Goal: Task Accomplishment & Management: Use online tool/utility

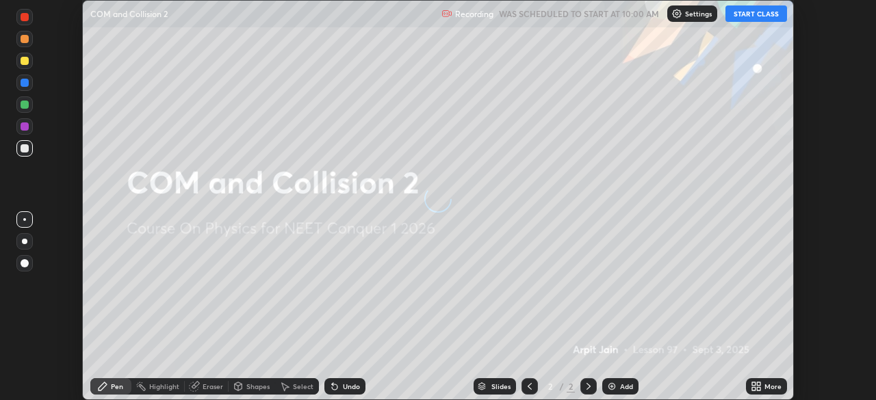
scroll to position [400, 876]
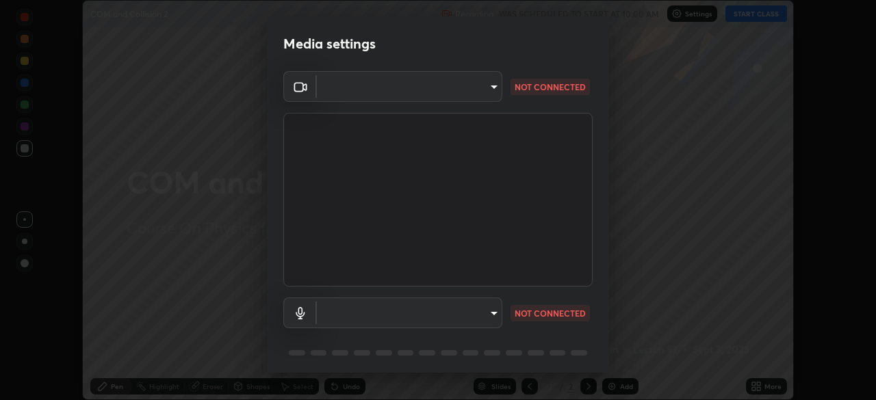
type input "e828e536804fa5ec44f09bab9f54175a8b6d317bb850f7280915d3359c97194d"
click at [484, 317] on body "Erase all COM and Collision 2 Recording WAS SCHEDULED TO START AT 10:00 AM Sett…" at bounding box center [438, 200] width 876 height 400
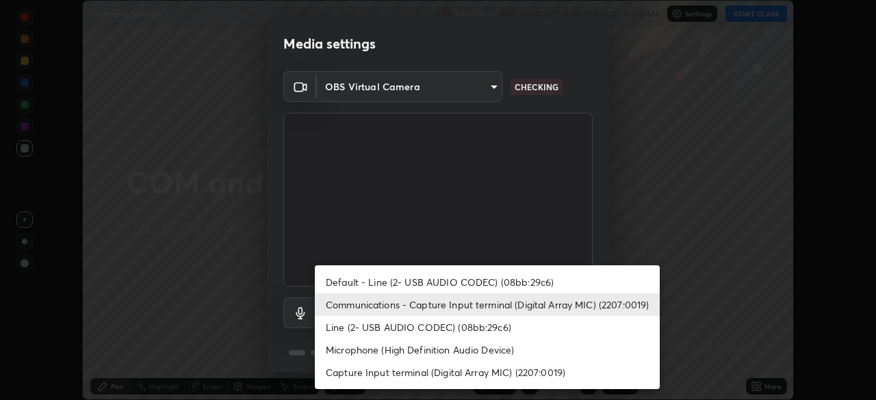
click at [472, 280] on li "Default - Line (2- USB AUDIO CODEC) (08bb:29c6)" at bounding box center [487, 282] width 345 height 23
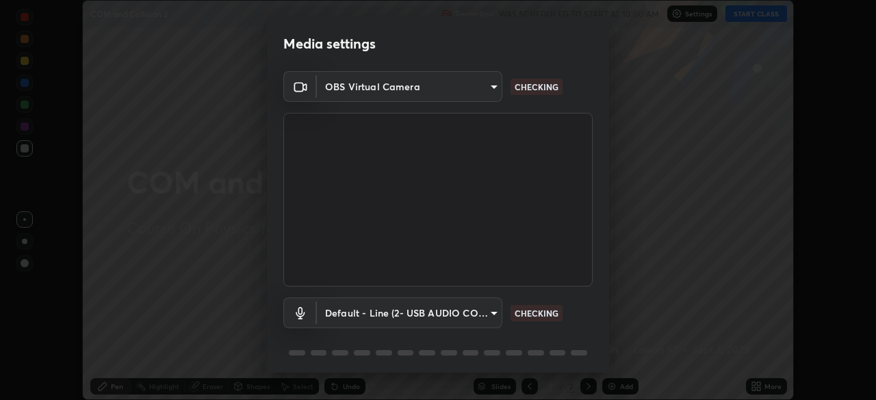
type input "default"
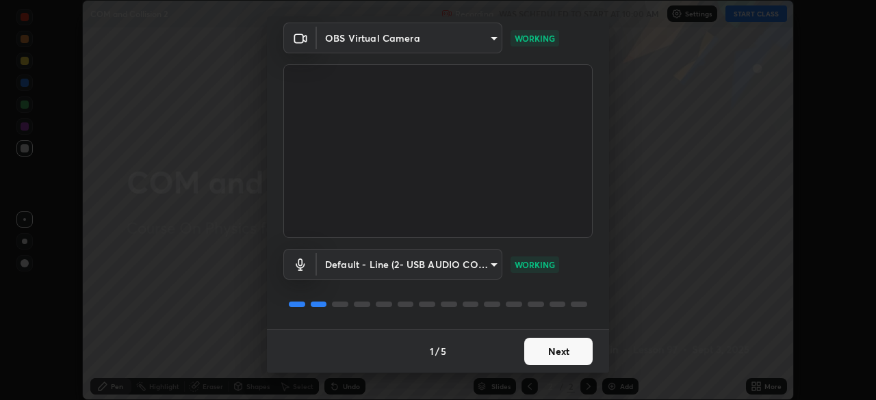
click at [558, 355] on button "Next" at bounding box center [558, 351] width 68 height 27
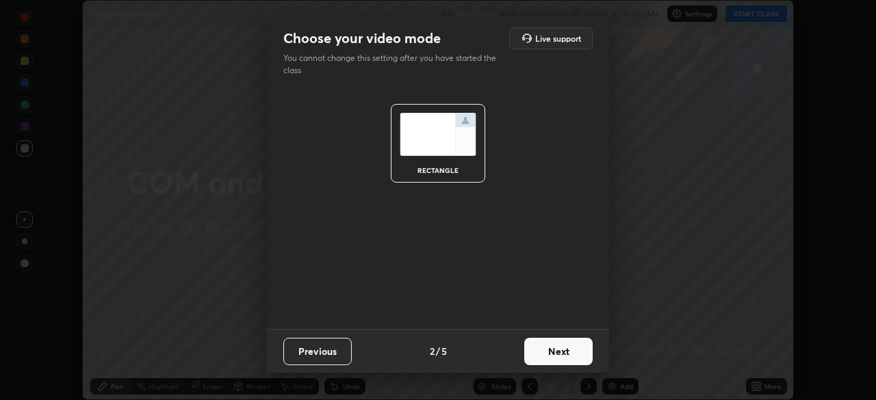
scroll to position [0, 0]
click at [561, 349] on button "Next" at bounding box center [558, 351] width 68 height 27
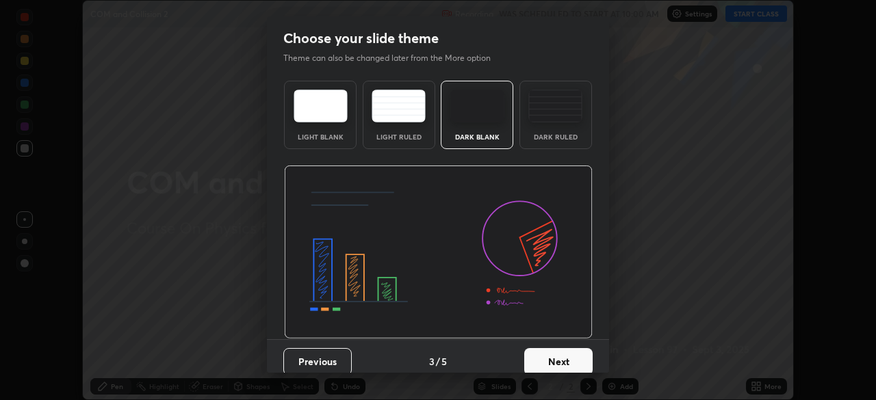
click at [547, 119] on img at bounding box center [555, 106] width 54 height 33
click at [558, 369] on button "Next" at bounding box center [558, 361] width 68 height 27
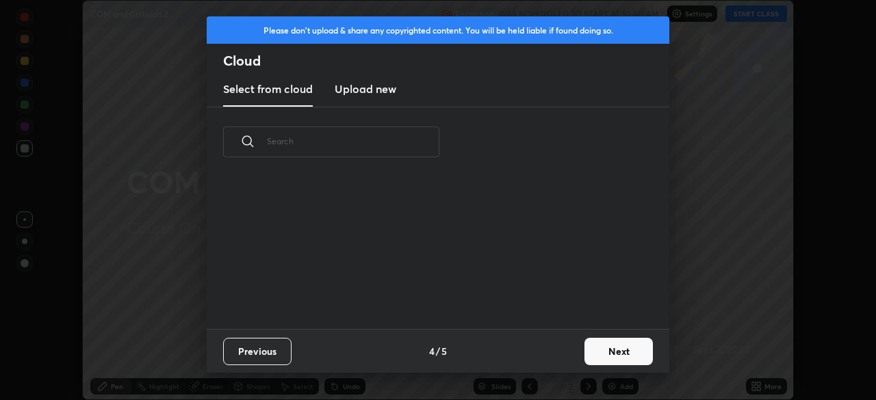
click at [603, 356] on button "Next" at bounding box center [618, 351] width 68 height 27
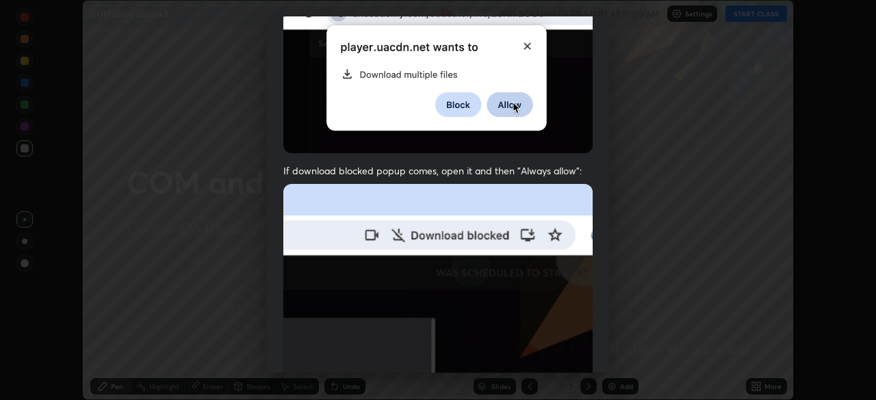
scroll to position [328, 0]
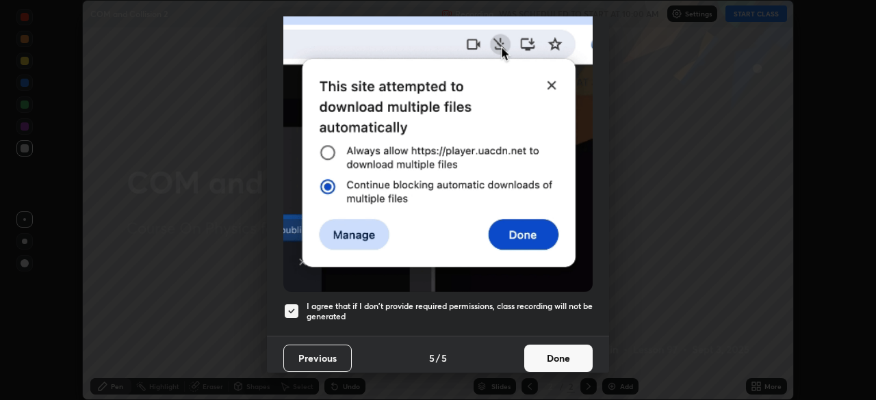
click at [556, 363] on button "Done" at bounding box center [558, 358] width 68 height 27
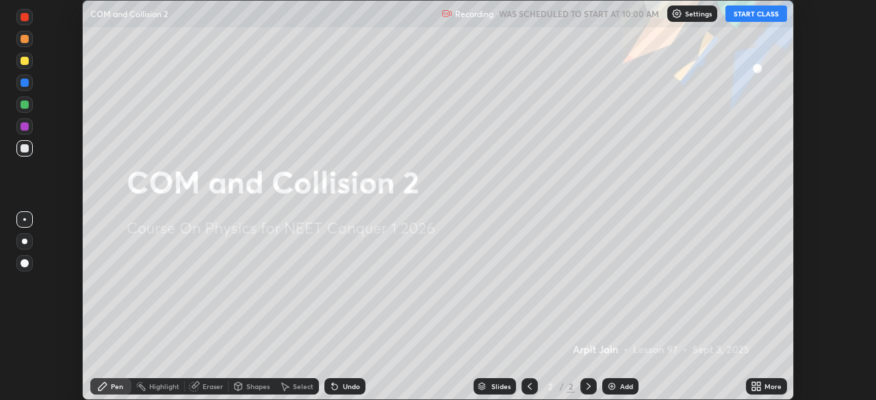
click at [747, 8] on button "START CLASS" at bounding box center [756, 13] width 62 height 16
click at [623, 386] on div "Add" at bounding box center [626, 386] width 13 height 7
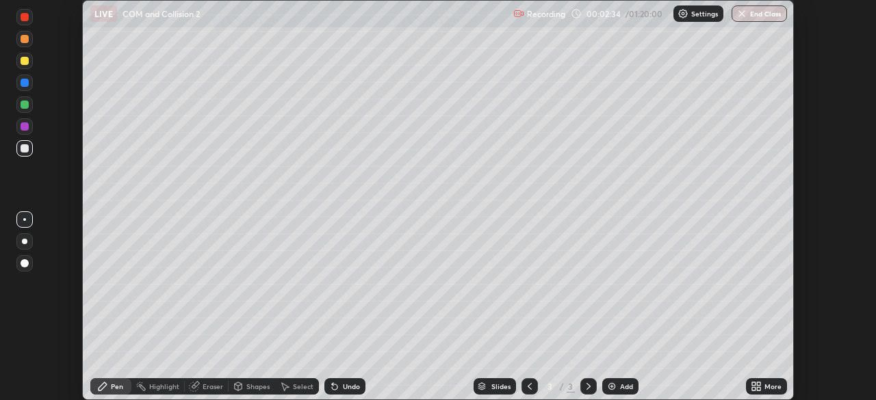
click at [25, 153] on div at bounding box center [24, 148] width 16 height 16
click at [27, 58] on div at bounding box center [25, 61] width 8 height 8
click at [25, 244] on div at bounding box center [24, 241] width 16 height 16
click at [200, 388] on div "Eraser" at bounding box center [207, 386] width 44 height 16
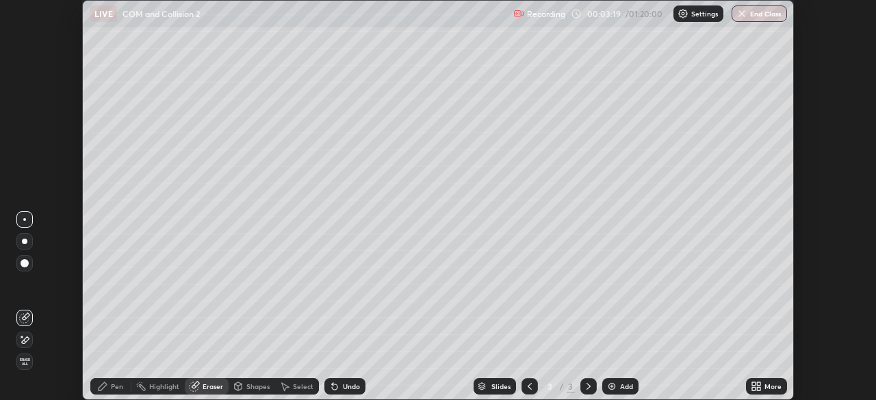
click at [109, 380] on div "Pen" at bounding box center [110, 386] width 41 height 16
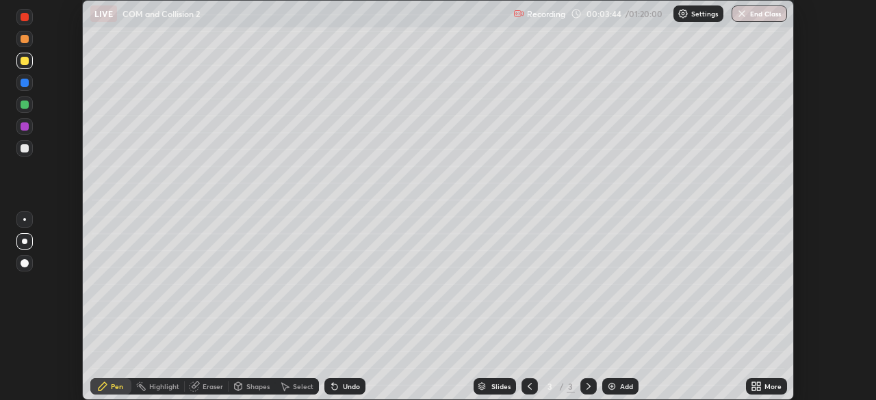
click at [27, 105] on div at bounding box center [25, 105] width 8 height 8
click at [27, 151] on div at bounding box center [25, 148] width 8 height 8
click at [528, 387] on icon at bounding box center [529, 386] width 11 height 11
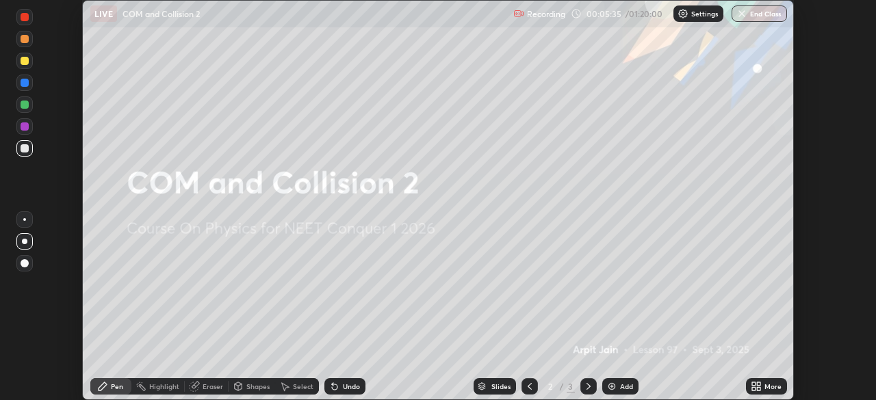
click at [587, 387] on icon at bounding box center [588, 386] width 11 height 11
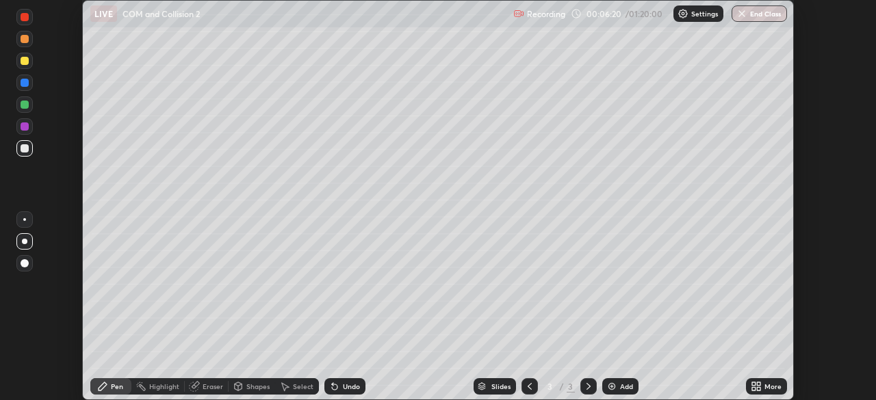
click at [617, 391] on div "Add" at bounding box center [620, 386] width 36 height 16
click at [27, 104] on div at bounding box center [25, 105] width 8 height 8
click at [24, 61] on div at bounding box center [25, 61] width 8 height 8
click at [155, 387] on div "Highlight" at bounding box center [164, 386] width 30 height 7
click at [23, 337] on icon at bounding box center [24, 340] width 11 height 11
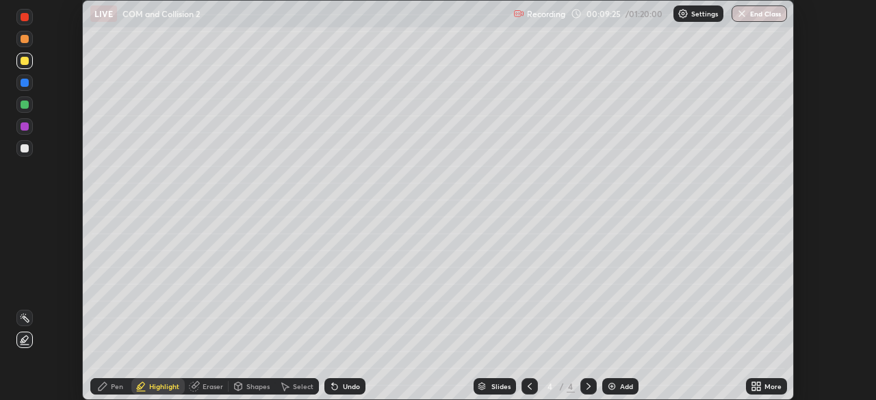
click at [528, 387] on icon at bounding box center [529, 386] width 11 height 11
click at [587, 387] on icon at bounding box center [588, 386] width 11 height 11
click at [110, 387] on div "Pen" at bounding box center [110, 386] width 41 height 16
click at [25, 148] on div at bounding box center [25, 148] width 8 height 8
click at [619, 380] on div "Add" at bounding box center [620, 386] width 36 height 16
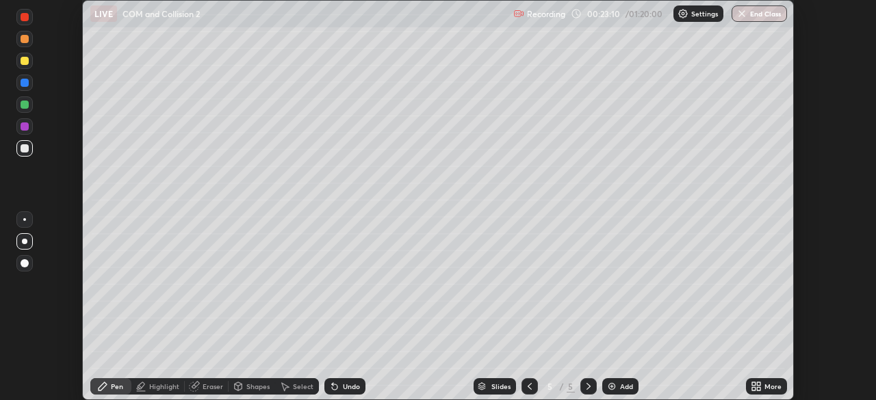
click at [25, 64] on div at bounding box center [25, 61] width 8 height 8
click at [25, 106] on div at bounding box center [25, 105] width 8 height 8
click at [25, 62] on div at bounding box center [25, 61] width 8 height 8
click at [28, 148] on div at bounding box center [25, 148] width 8 height 8
click at [615, 384] on img at bounding box center [611, 386] width 11 height 11
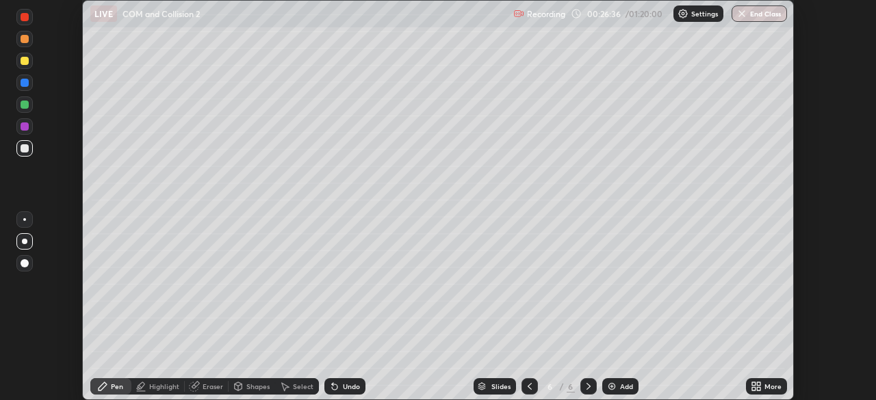
click at [25, 82] on div at bounding box center [25, 83] width 8 height 8
click at [423, 381] on div "Slides 6 / 6 Add" at bounding box center [555, 386] width 380 height 27
click at [434, 380] on div "Slides 6 / 6 Add" at bounding box center [555, 386] width 380 height 27
click at [529, 392] on div at bounding box center [529, 386] width 16 height 16
click at [586, 384] on icon at bounding box center [588, 386] width 4 height 7
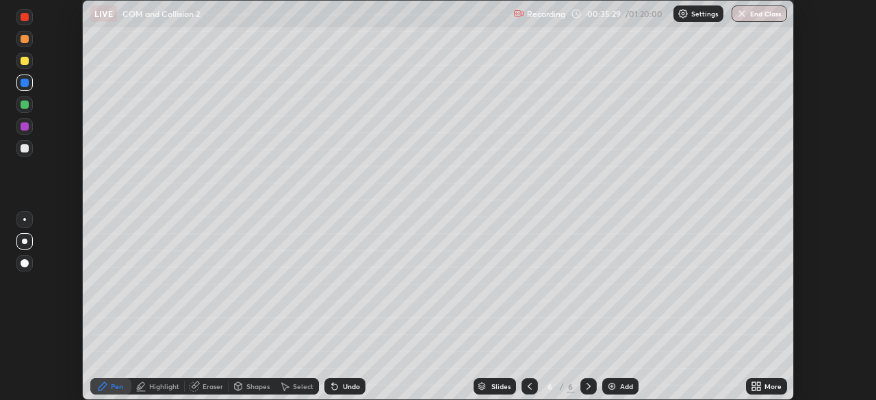
click at [612, 391] on img at bounding box center [611, 386] width 11 height 11
click at [23, 148] on div at bounding box center [25, 148] width 8 height 8
click at [623, 384] on div "Add" at bounding box center [626, 386] width 13 height 7
click at [26, 150] on div at bounding box center [25, 148] width 8 height 8
click at [25, 85] on div at bounding box center [25, 83] width 8 height 8
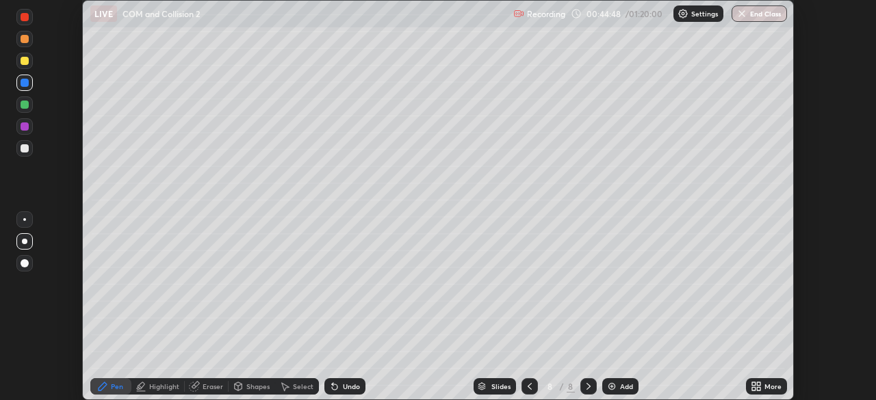
click at [25, 149] on div at bounding box center [25, 148] width 8 height 8
click at [24, 223] on div at bounding box center [24, 219] width 16 height 16
click at [21, 62] on div at bounding box center [25, 61] width 8 height 8
click at [623, 389] on div "Add" at bounding box center [626, 386] width 13 height 7
click at [200, 389] on div "Eraser" at bounding box center [207, 386] width 44 height 16
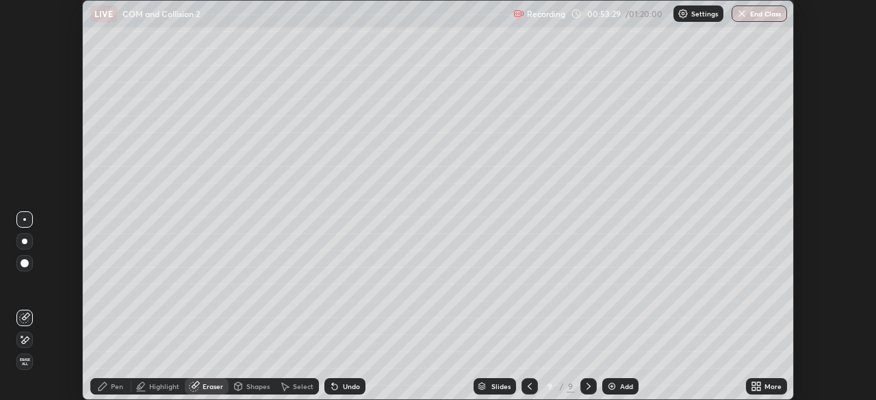
click at [21, 336] on icon at bounding box center [24, 341] width 11 height 12
click at [107, 389] on icon at bounding box center [102, 386] width 11 height 11
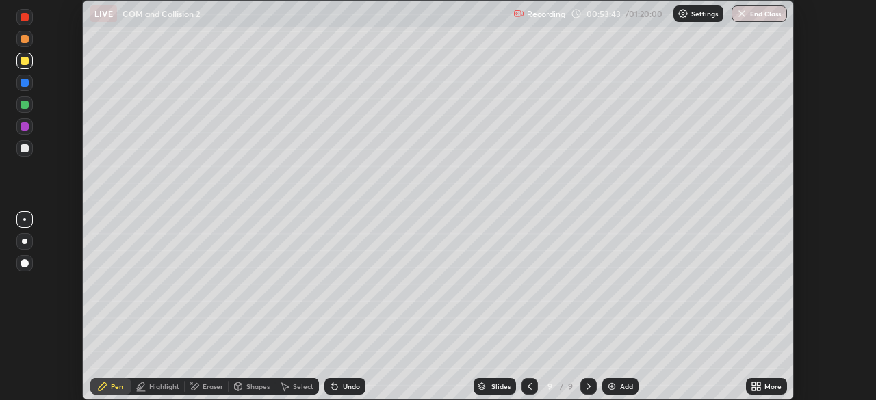
click at [25, 150] on div at bounding box center [25, 148] width 8 height 8
click at [27, 152] on div at bounding box center [25, 148] width 8 height 8
click at [344, 390] on div "Undo" at bounding box center [351, 386] width 17 height 7
click at [348, 392] on div "Undo" at bounding box center [344, 386] width 41 height 16
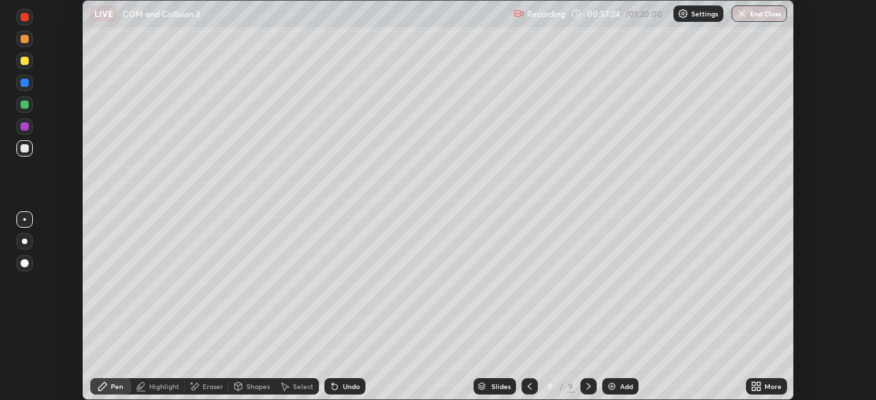
click at [613, 391] on img at bounding box center [611, 386] width 11 height 11
click at [525, 389] on icon at bounding box center [528, 386] width 11 height 11
click at [587, 387] on icon at bounding box center [588, 386] width 11 height 11
click at [533, 381] on icon at bounding box center [528, 386] width 11 height 11
click at [587, 387] on icon at bounding box center [588, 386] width 11 height 11
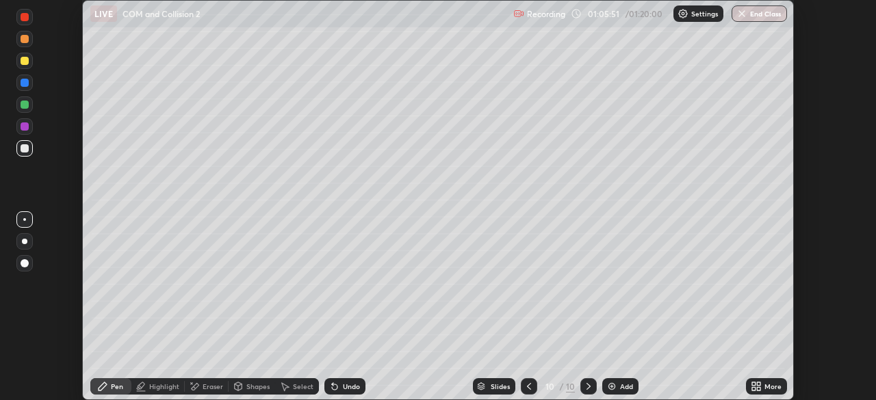
click at [620, 386] on div "Add" at bounding box center [626, 386] width 13 height 7
click at [27, 240] on div at bounding box center [24, 241] width 5 height 5
click at [344, 384] on div "Undo" at bounding box center [351, 386] width 17 height 7
click at [19, 60] on div at bounding box center [24, 61] width 16 height 16
click at [28, 79] on div at bounding box center [24, 83] width 16 height 16
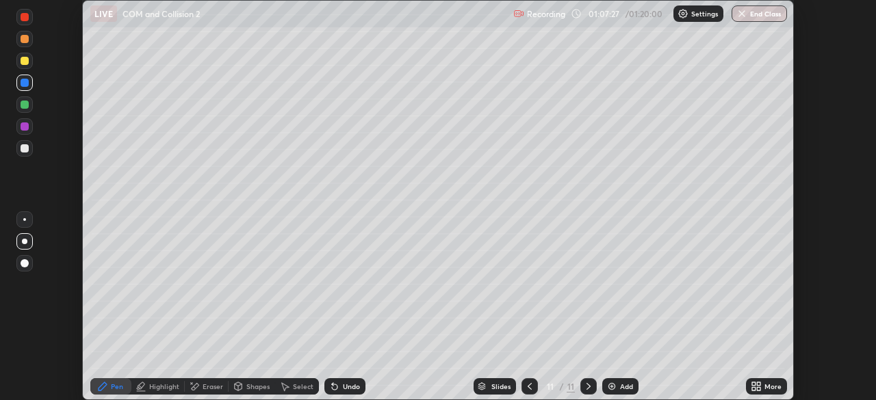
click at [23, 151] on div at bounding box center [25, 148] width 8 height 8
click at [616, 388] on img at bounding box center [611, 386] width 11 height 11
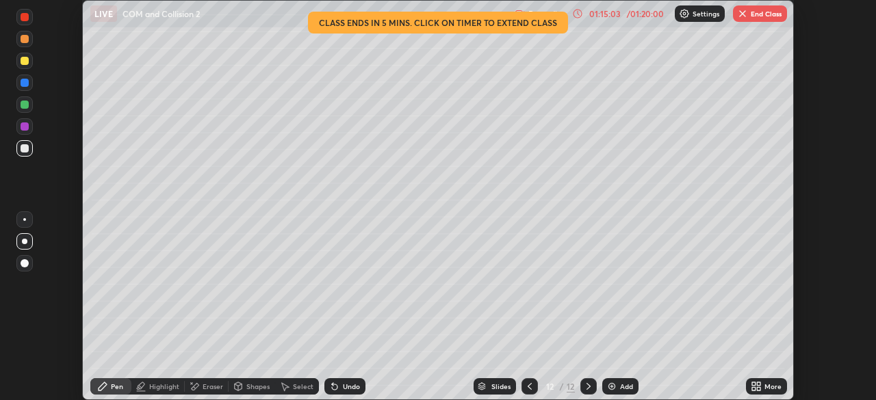
click at [530, 389] on icon at bounding box center [529, 386] width 4 height 7
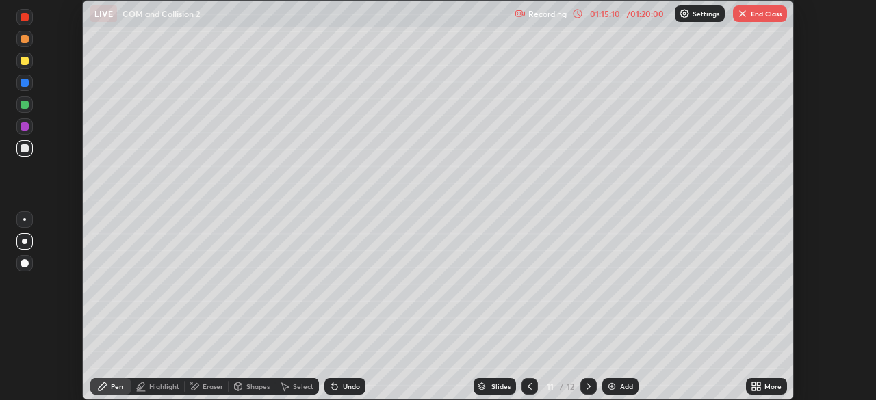
click at [527, 387] on icon at bounding box center [529, 386] width 4 height 7
click at [587, 386] on icon at bounding box center [588, 386] width 11 height 11
click at [529, 389] on icon at bounding box center [529, 386] width 4 height 7
click at [593, 387] on div at bounding box center [588, 386] width 16 height 16
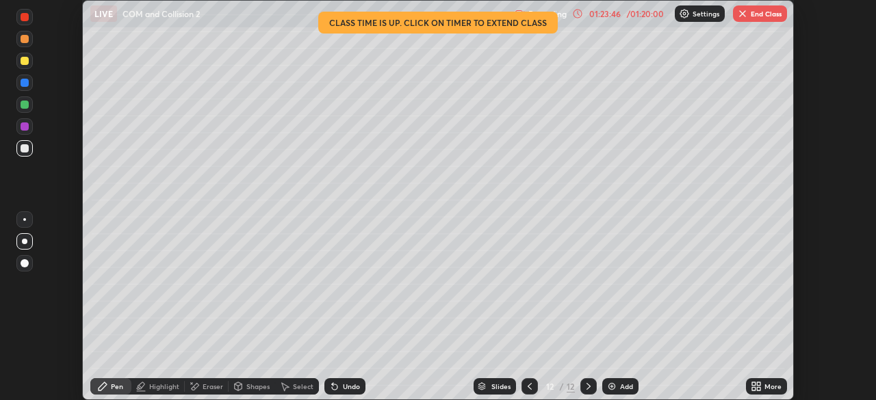
click at [748, 14] on button "End Class" at bounding box center [760, 13] width 54 height 16
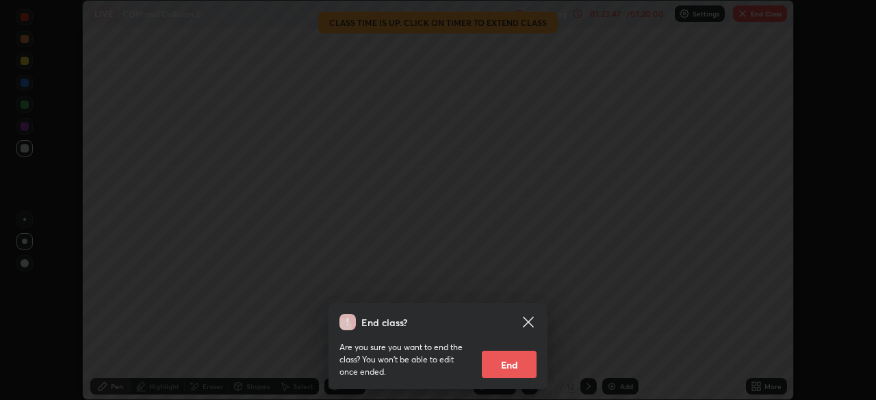
click at [506, 367] on button "End" at bounding box center [509, 364] width 55 height 27
